Goal: Task Accomplishment & Management: Manage account settings

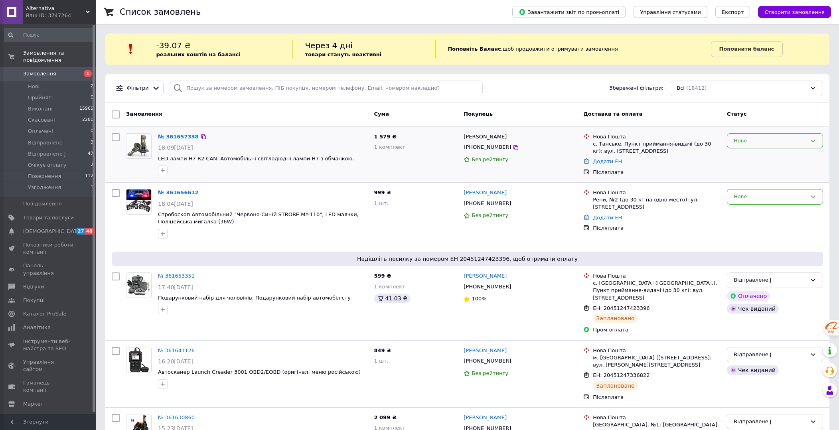
click at [747, 142] on div "Нове" at bounding box center [770, 141] width 73 height 8
click at [746, 153] on li "Прийнято" at bounding box center [775, 157] width 95 height 15
click at [166, 137] on link "№ 361657338" at bounding box center [176, 137] width 37 height 6
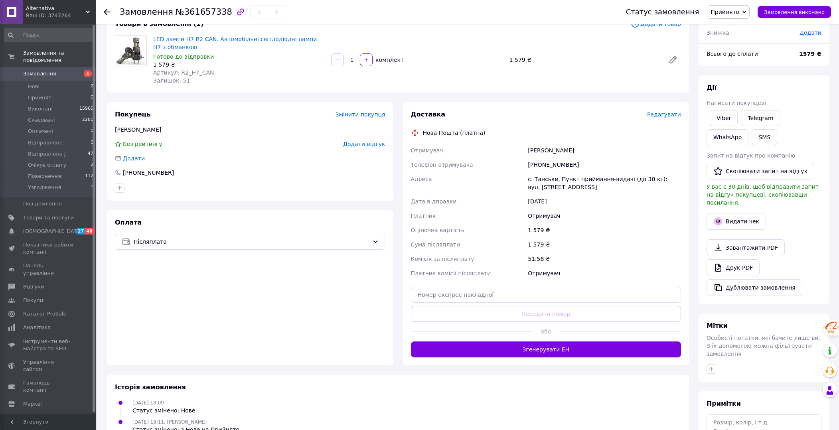
scroll to position [72, 0]
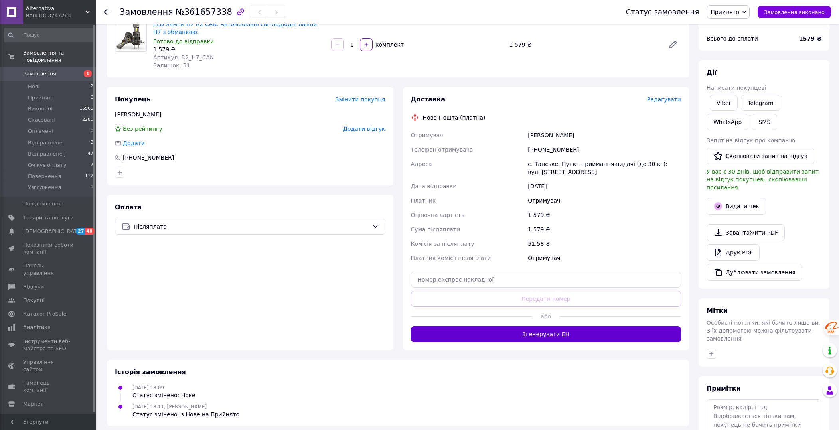
click at [585, 336] on button "Згенерувати ЕН" at bounding box center [546, 334] width 271 height 16
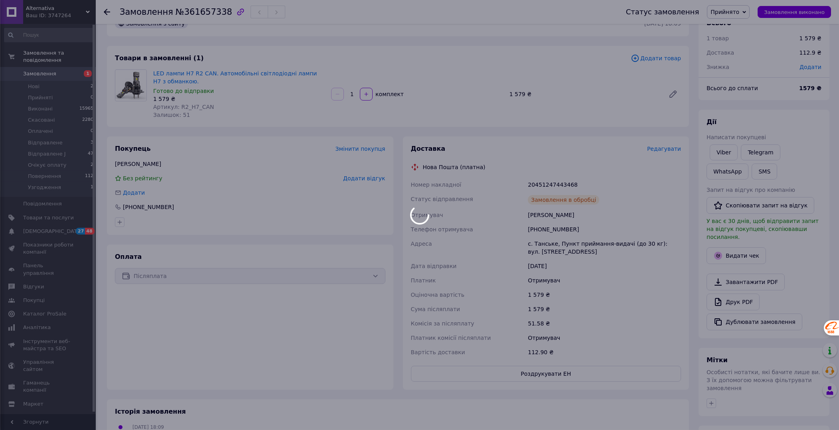
scroll to position [0, 0]
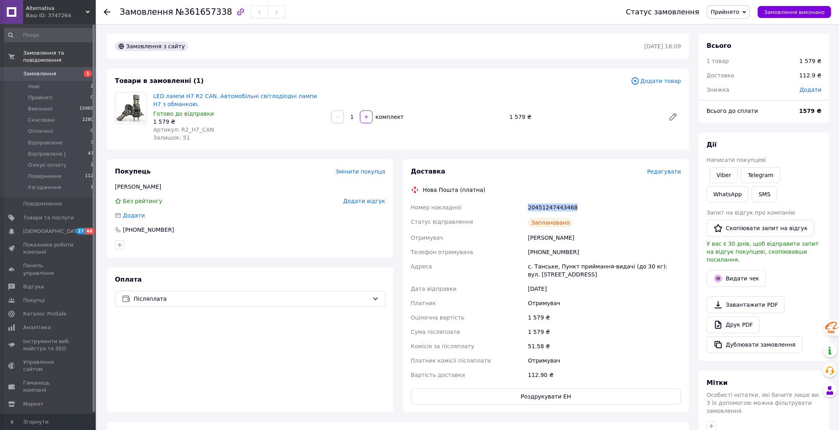
drag, startPoint x: 575, startPoint y: 207, endPoint x: 529, endPoint y: 210, distance: 46.0
click at [529, 210] on div "20451247443468" at bounding box center [604, 207] width 156 height 14
copy div "20451247443468"
click at [752, 197] on button "SMS" at bounding box center [765, 194] width 26 height 16
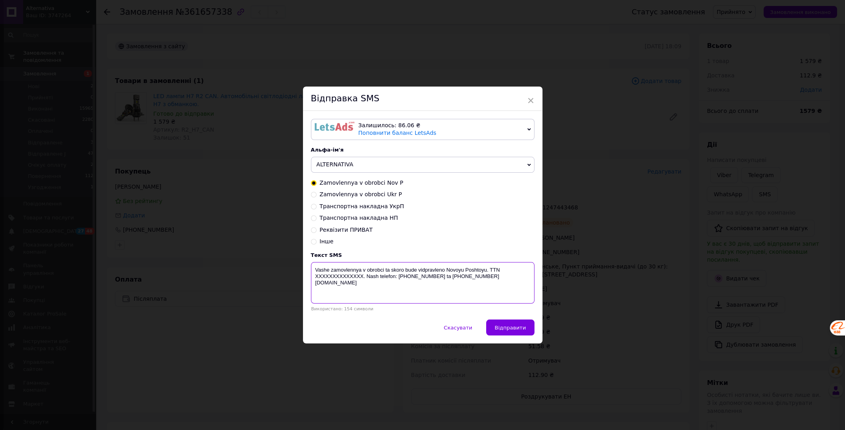
drag, startPoint x: 361, startPoint y: 278, endPoint x: 314, endPoint y: 279, distance: 46.7
click at [314, 279] on textarea "Vashe zamovlennya v obrobci ta skoro bude vidpravleno Novoyu Poshtoyu. TTN XXXX…" at bounding box center [422, 283] width 223 height 42
paste textarea "20451247443468"
type textarea "Vashe zamovlennya v obrobci ta skoro bude vidpravleno Novoyu Poshtoyu. TTN 2045…"
click at [502, 325] on span "Відправити" at bounding box center [509, 328] width 31 height 6
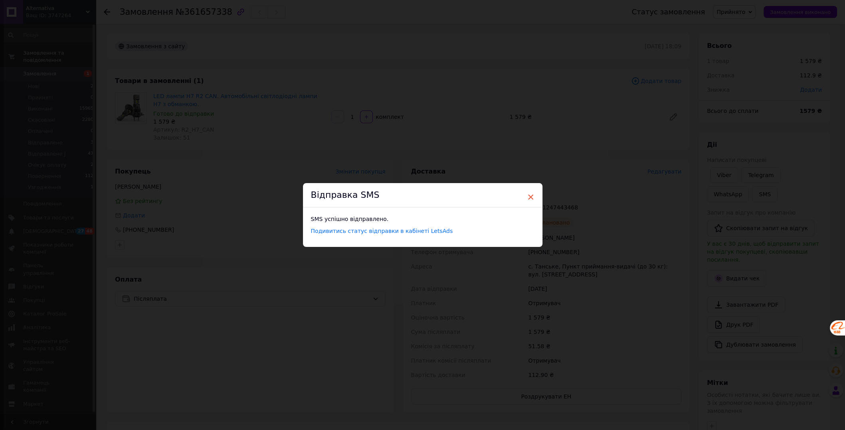
click at [528, 195] on span "×" at bounding box center [530, 197] width 7 height 14
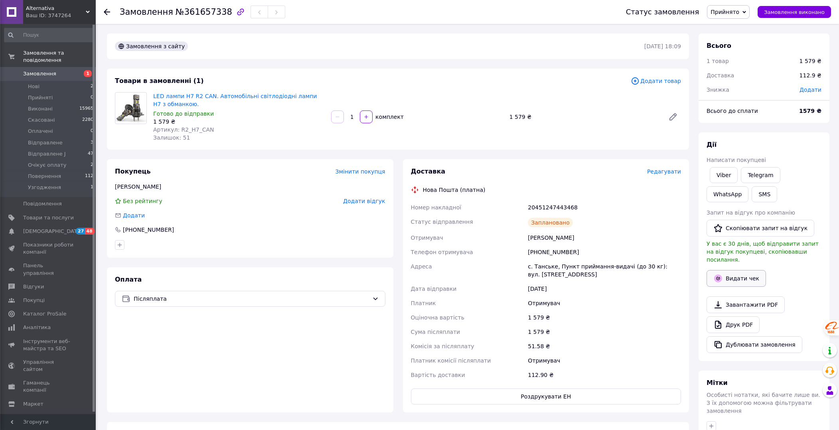
click at [728, 270] on button "Видати чек" at bounding box center [736, 278] width 59 height 17
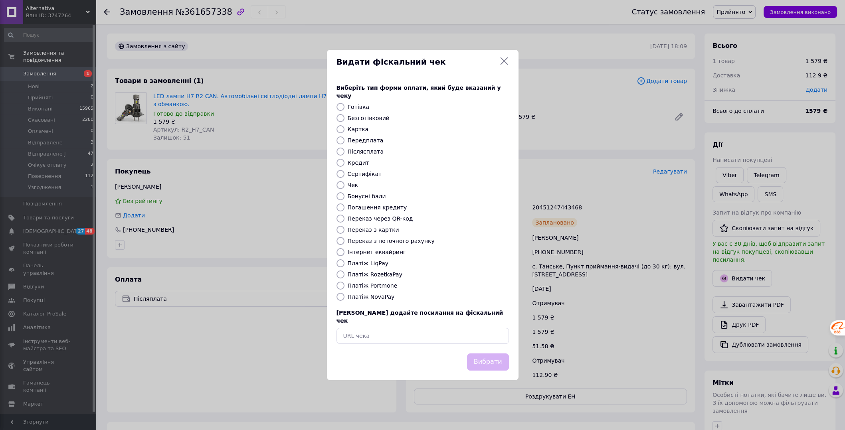
click at [370, 297] on label "Платіж NovaPay" at bounding box center [371, 297] width 47 height 6
click at [344, 297] on input "Платіж NovaPay" at bounding box center [340, 297] width 8 height 8
radio input "true"
click at [483, 354] on button "Вибрати" at bounding box center [488, 362] width 42 height 17
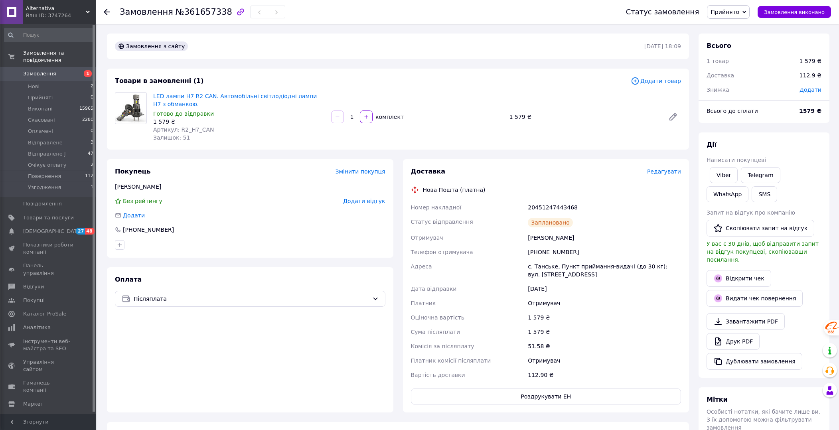
click at [107, 12] on use at bounding box center [107, 12] width 6 height 6
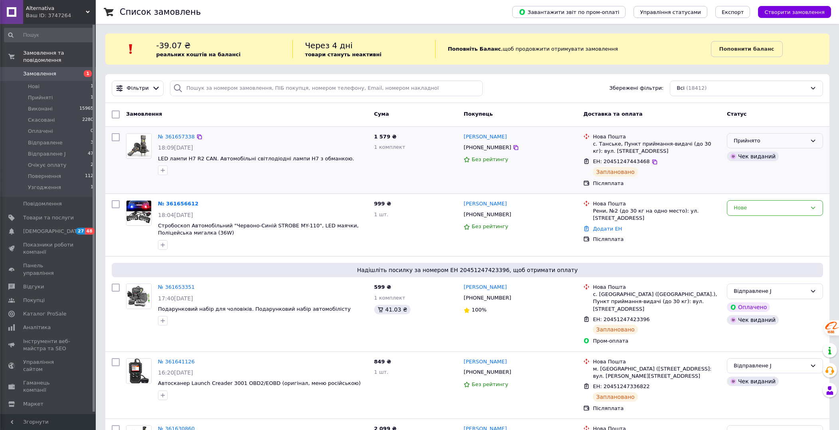
click at [796, 142] on div "Прийнято" at bounding box center [770, 141] width 73 height 8
click at [778, 192] on li "Відправлене J" at bounding box center [775, 192] width 95 height 15
click at [554, 95] on div "Фільтри Збережені фільтри: Всі (18412)" at bounding box center [468, 89] width 718 height 16
